Goal: Task Accomplishment & Management: Manage account settings

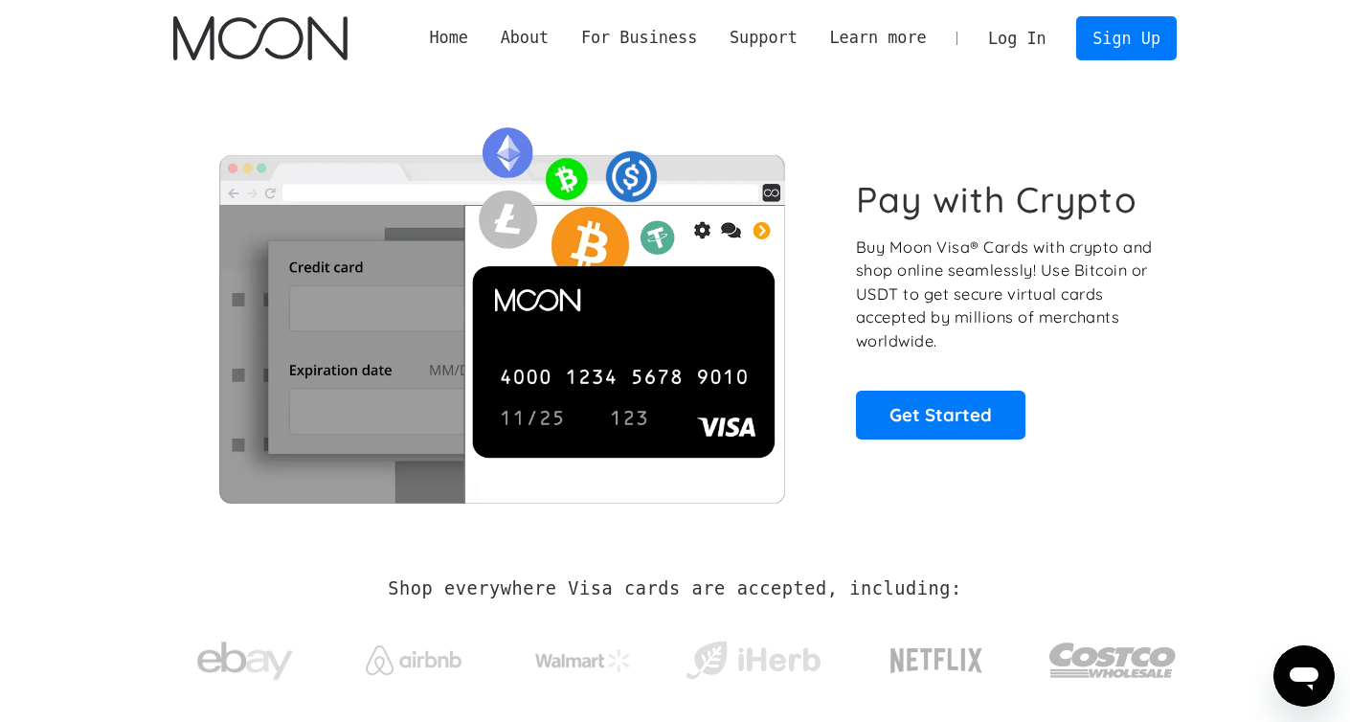
click at [1027, 50] on link "Log In" at bounding box center [1017, 38] width 90 height 42
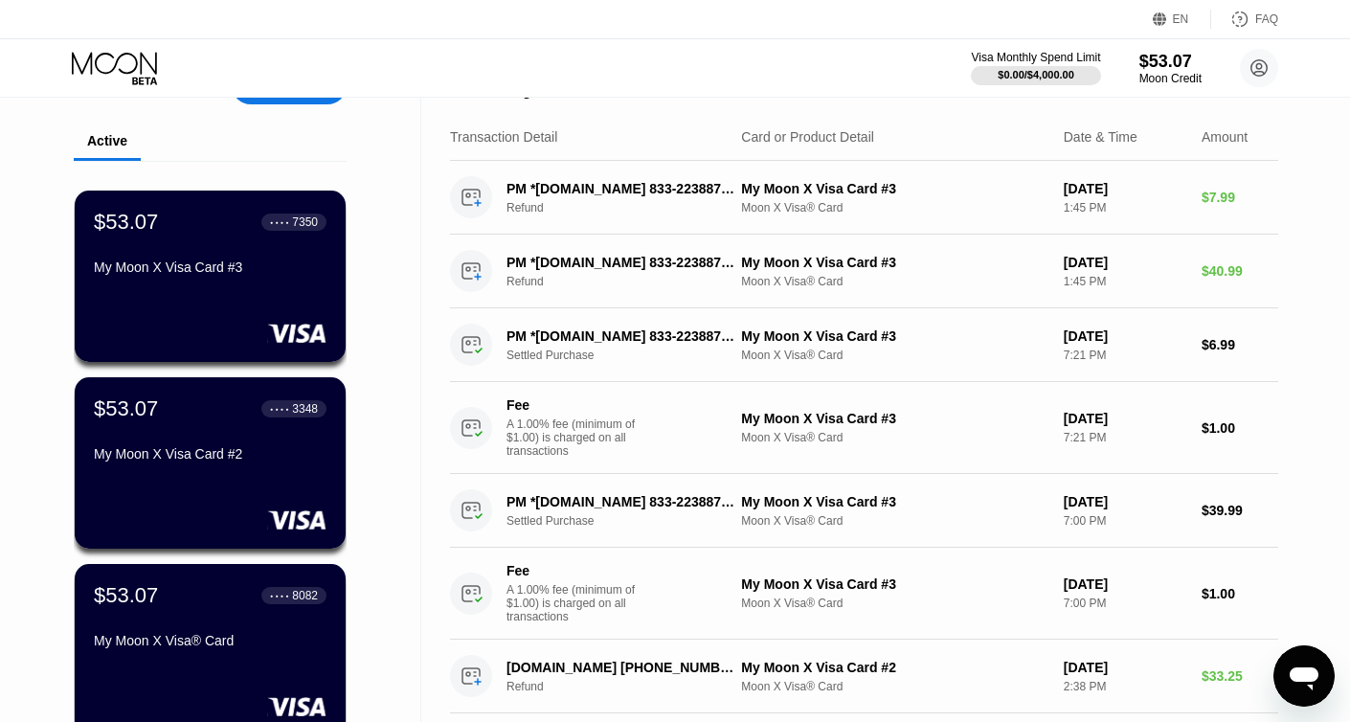
scroll to position [15, 0]
